Goal: Task Accomplishment & Management: Manage account settings

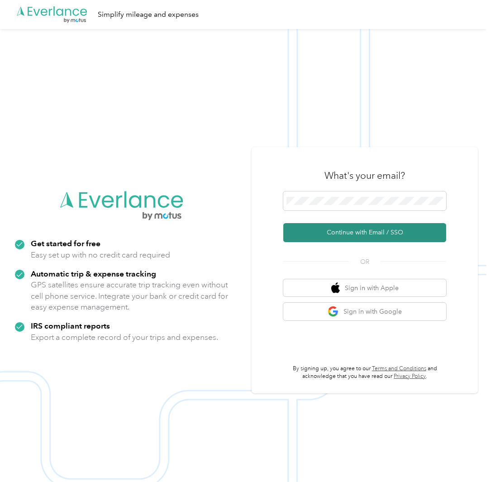
click at [367, 229] on button "Continue with Email / SSO" at bounding box center [364, 232] width 163 height 19
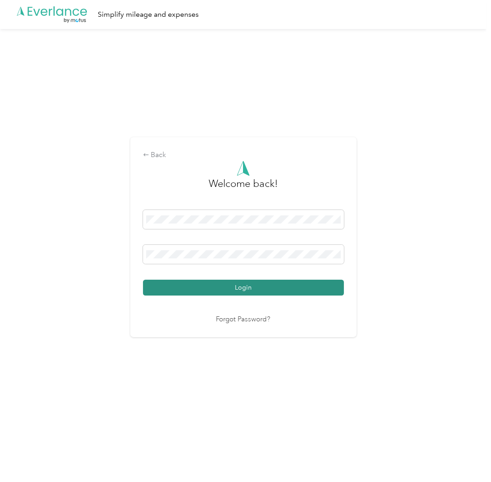
click at [248, 289] on button "Login" at bounding box center [243, 288] width 201 height 16
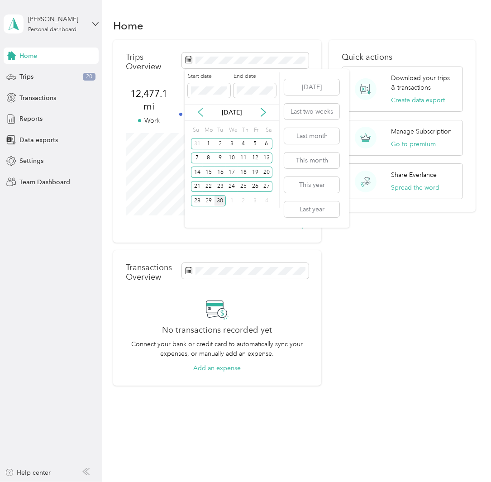
click at [199, 110] on icon at bounding box center [200, 112] width 9 height 9
click at [263, 112] on icon at bounding box center [263, 112] width 9 height 9
click at [266, 110] on icon at bounding box center [263, 112] width 9 height 9
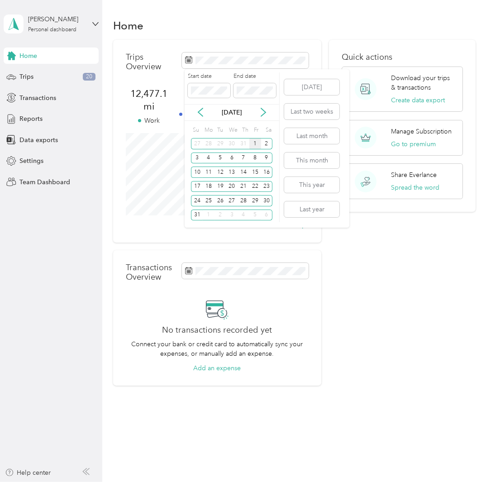
click at [254, 141] on div "1" at bounding box center [255, 143] width 12 height 11
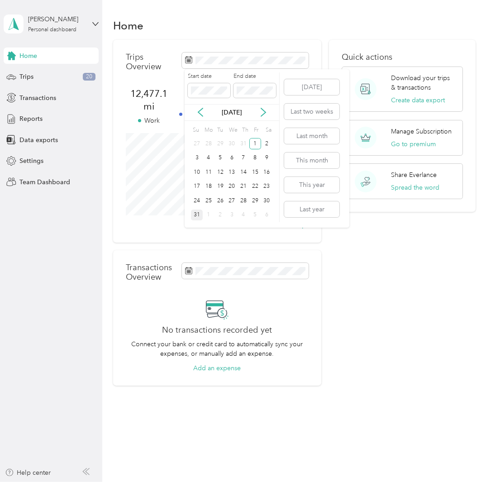
click at [195, 213] on div "31" at bounding box center [197, 214] width 12 height 11
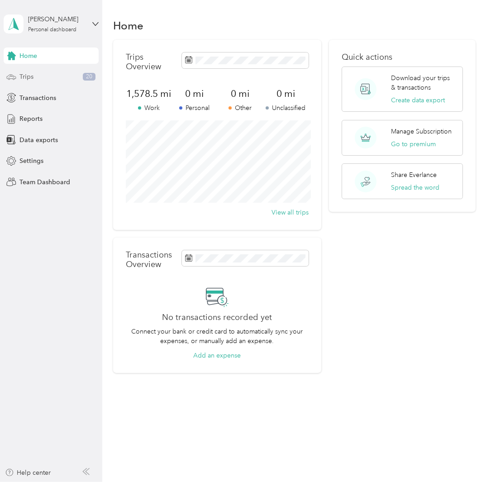
click at [30, 78] on span "Trips" at bounding box center [26, 76] width 14 height 9
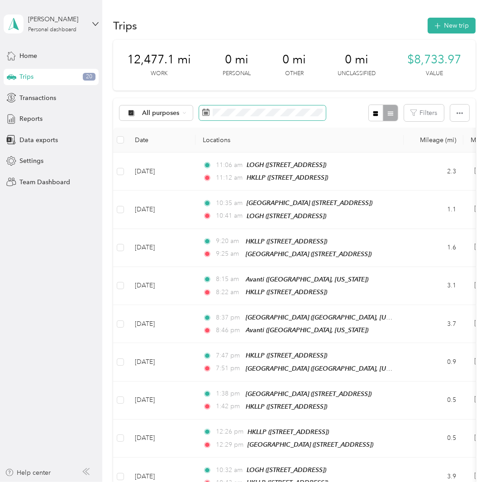
click at [206, 113] on rect at bounding box center [206, 112] width 1 height 1
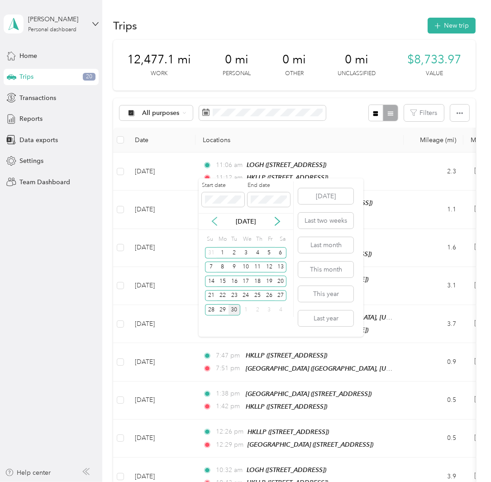
click at [212, 219] on icon at bounding box center [214, 221] width 9 height 9
click at [268, 250] on div "1" at bounding box center [269, 252] width 12 height 11
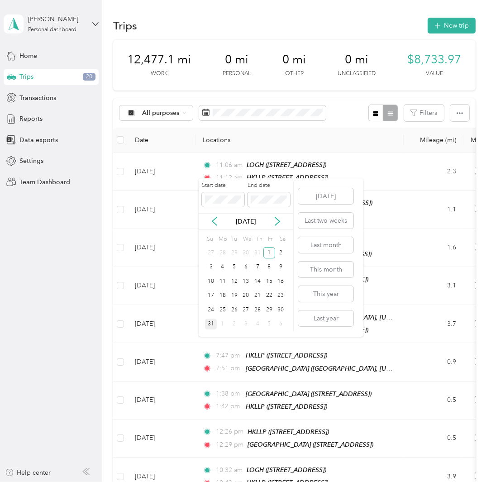
click at [212, 322] on div "31" at bounding box center [211, 323] width 12 height 11
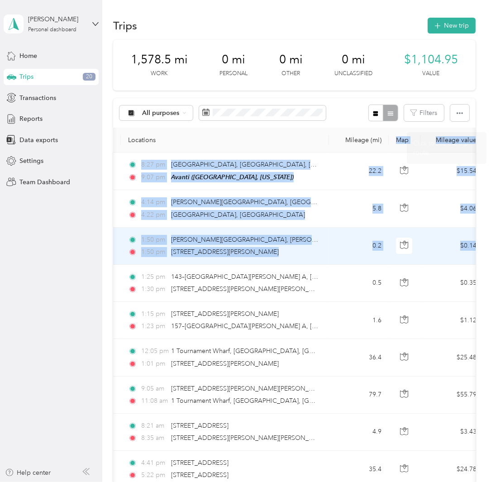
scroll to position [0, 84]
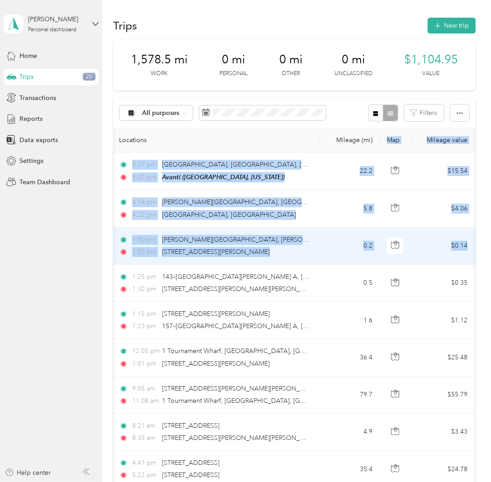
drag, startPoint x: 471, startPoint y: 138, endPoint x: 459, endPoint y: 248, distance: 110.6
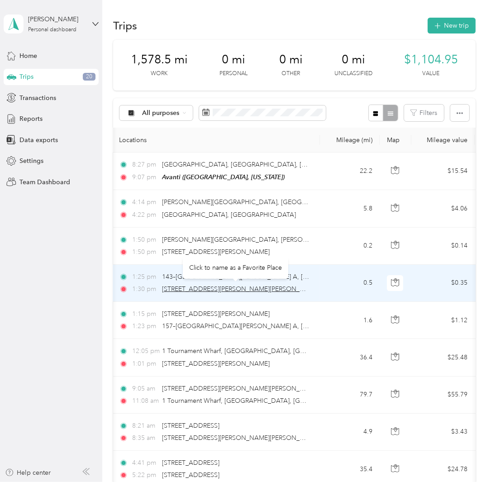
click at [304, 286] on span "[STREET_ADDRESS][PERSON_NAME][PERSON_NAME]" at bounding box center [241, 289] width 158 height 8
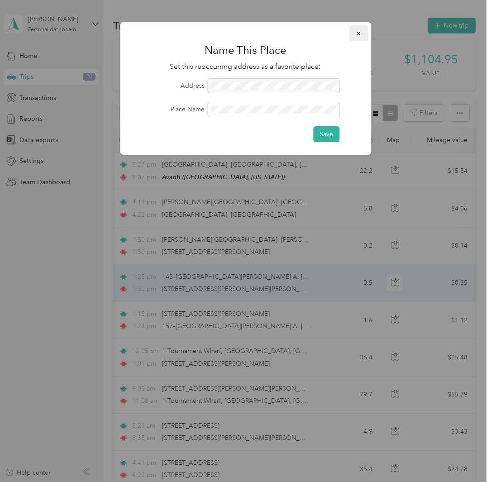
click at [360, 33] on icon "button" at bounding box center [358, 33] width 6 height 6
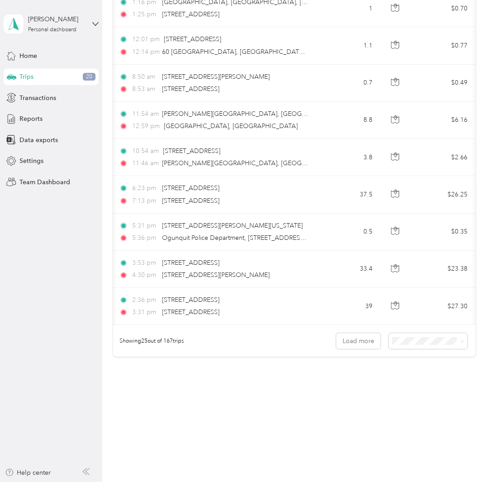
scroll to position [0, 0]
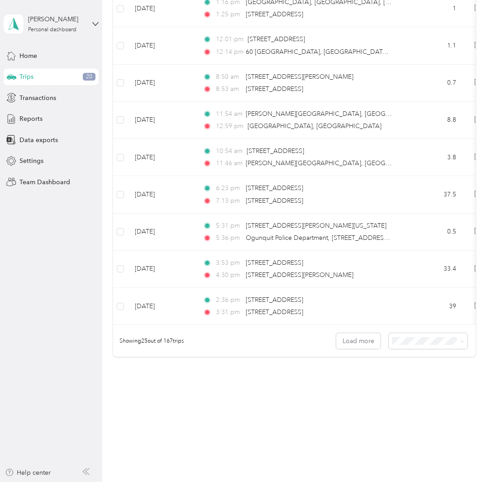
click at [408, 385] on span "100 per load" at bounding box center [411, 386] width 37 height 8
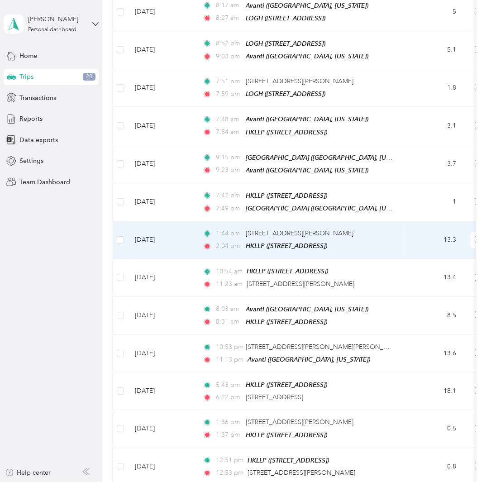
scroll to position [3534, 0]
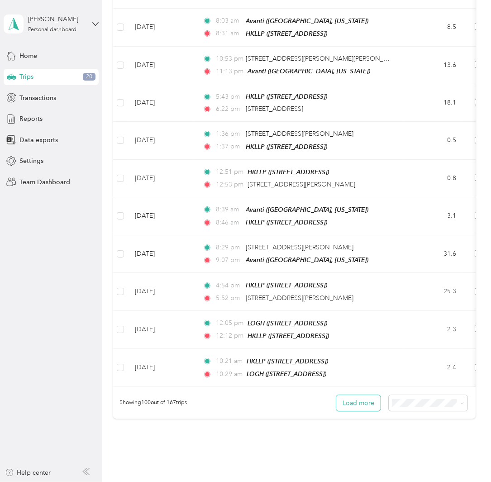
click at [367, 395] on button "Load more" at bounding box center [358, 403] width 44 height 16
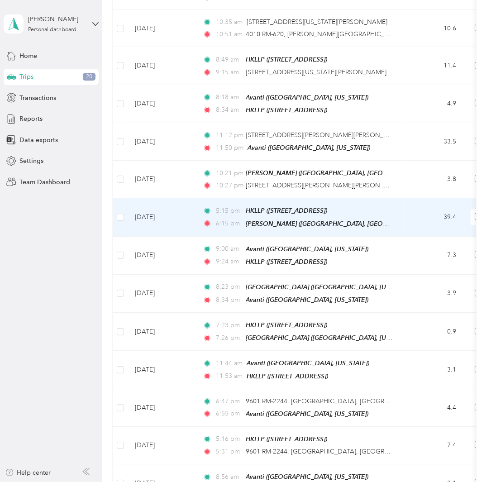
scroll to position [4167, 0]
